Goal: Task Accomplishment & Management: Manage account settings

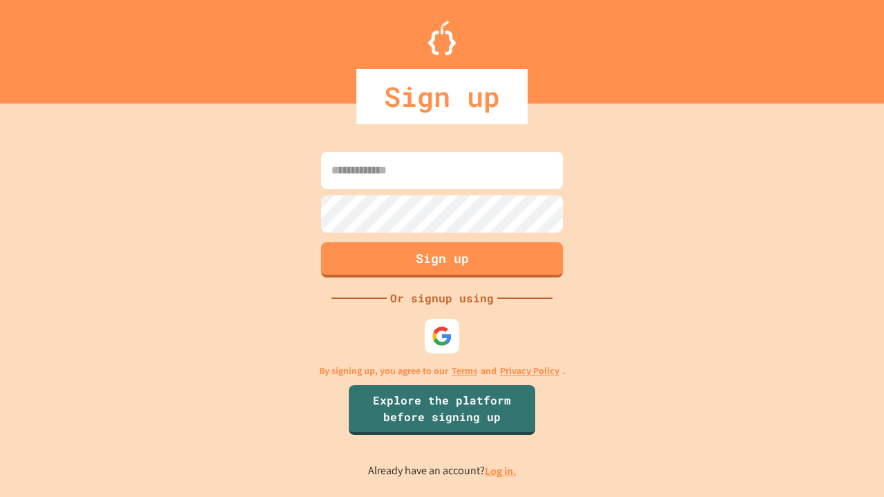
click at [502, 471] on link "Log in." at bounding box center [501, 471] width 32 height 15
